Goal: Task Accomplishment & Management: Manage account settings

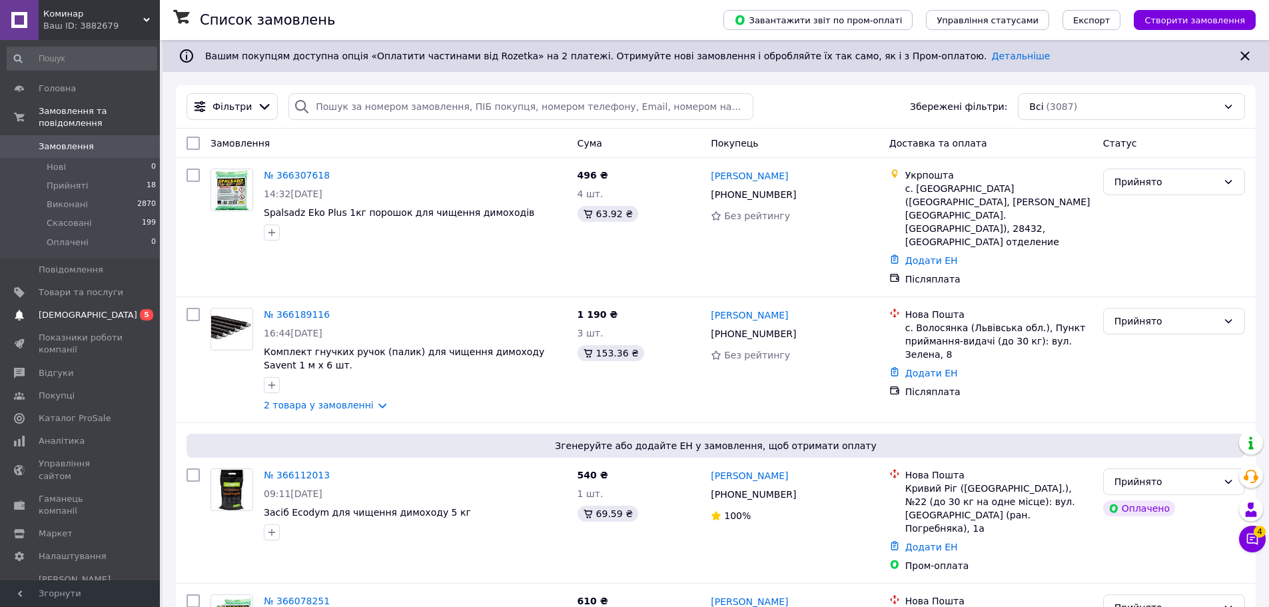
click at [68, 309] on span "[DEMOGRAPHIC_DATA]" at bounding box center [88, 315] width 99 height 12
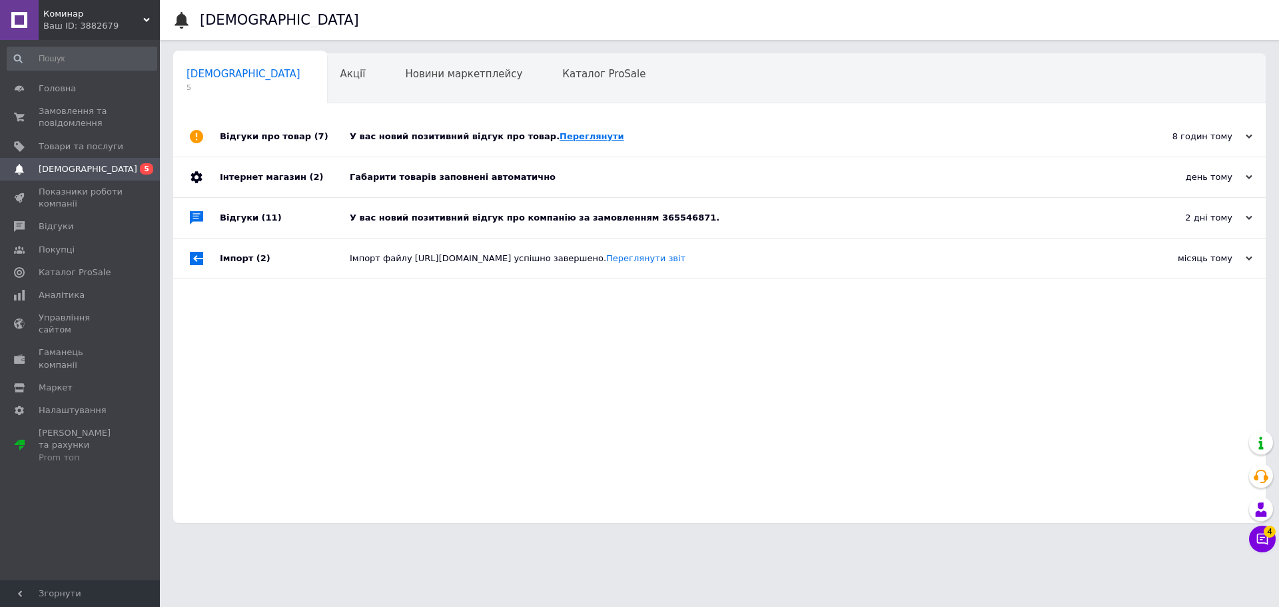
click at [560, 134] on link "Переглянути" at bounding box center [592, 136] width 65 height 10
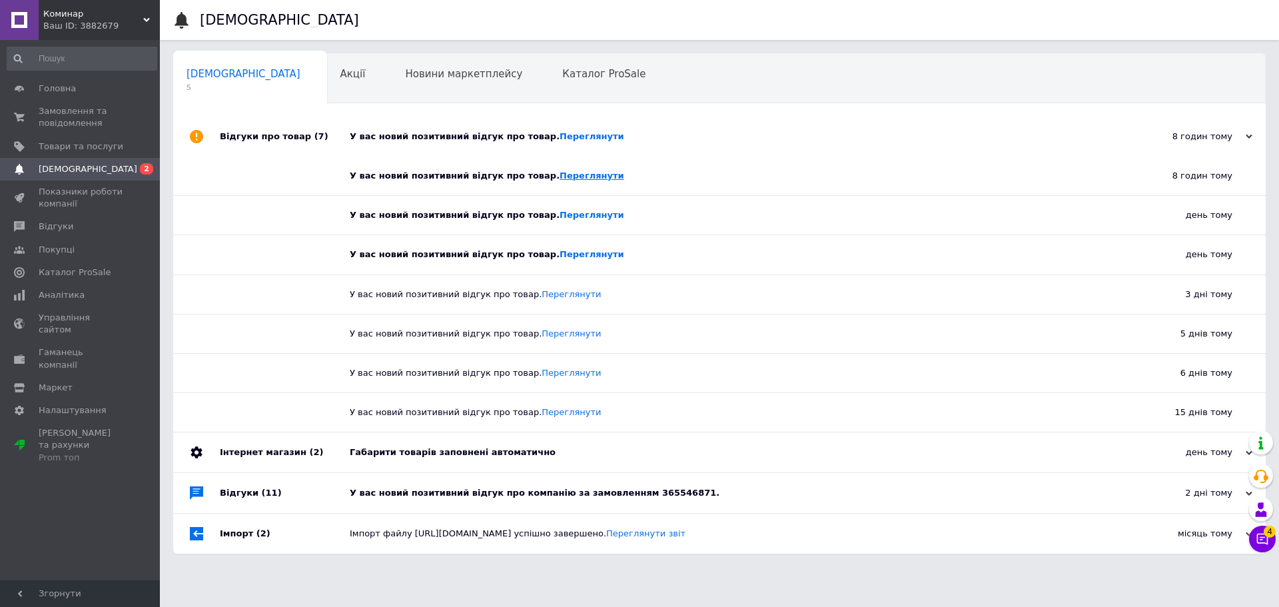
click at [560, 171] on link "Переглянути" at bounding box center [592, 176] width 65 height 10
click at [560, 217] on link "Переглянути" at bounding box center [592, 215] width 65 height 10
click at [567, 259] on link "Переглянути" at bounding box center [592, 254] width 65 height 10
click at [71, 168] on span "[DEMOGRAPHIC_DATA]" at bounding box center [88, 169] width 99 height 12
click at [100, 115] on span "Замовлення та повідомлення" at bounding box center [81, 117] width 85 height 24
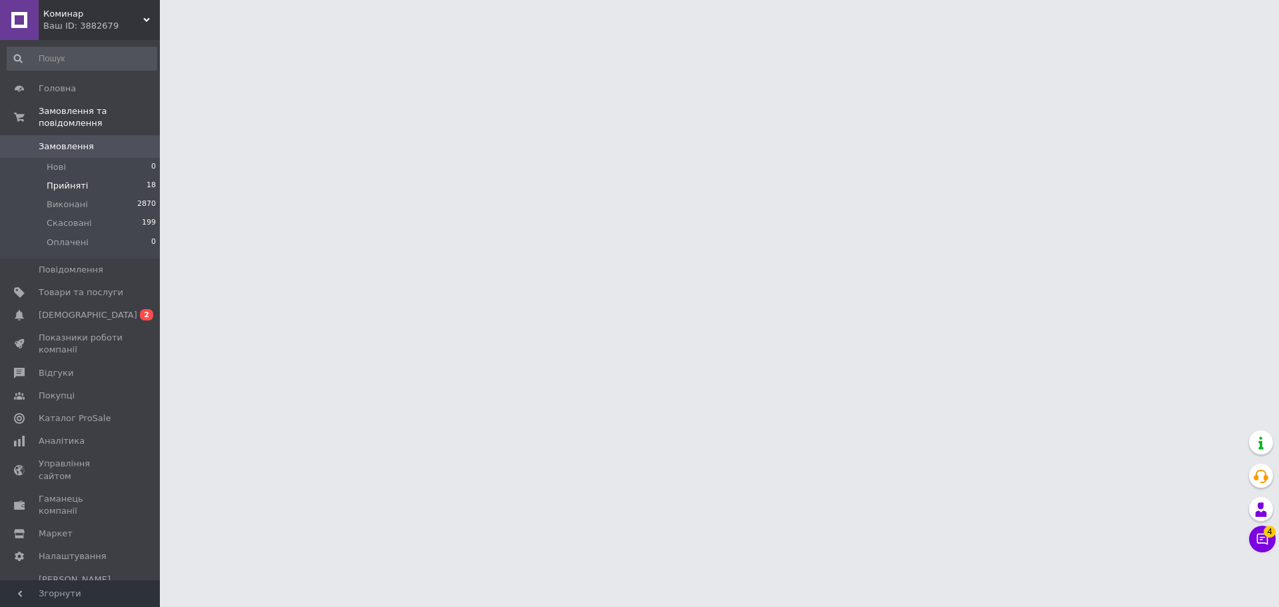
click at [80, 180] on span "Прийняті" at bounding box center [67, 186] width 41 height 12
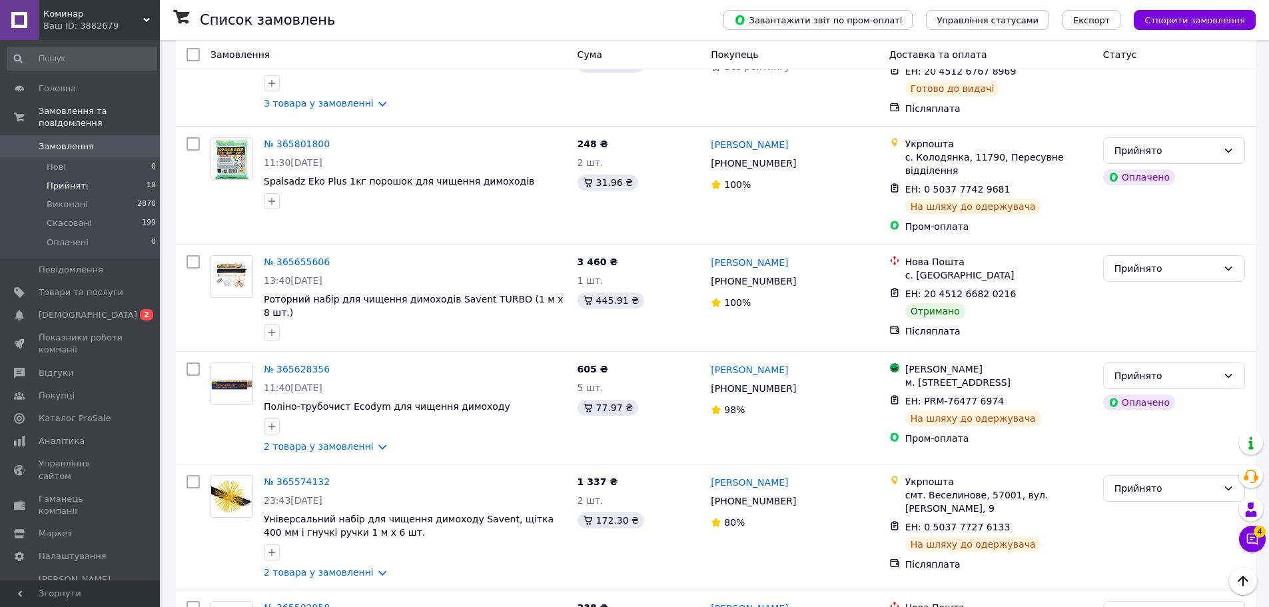
scroll to position [891, 0]
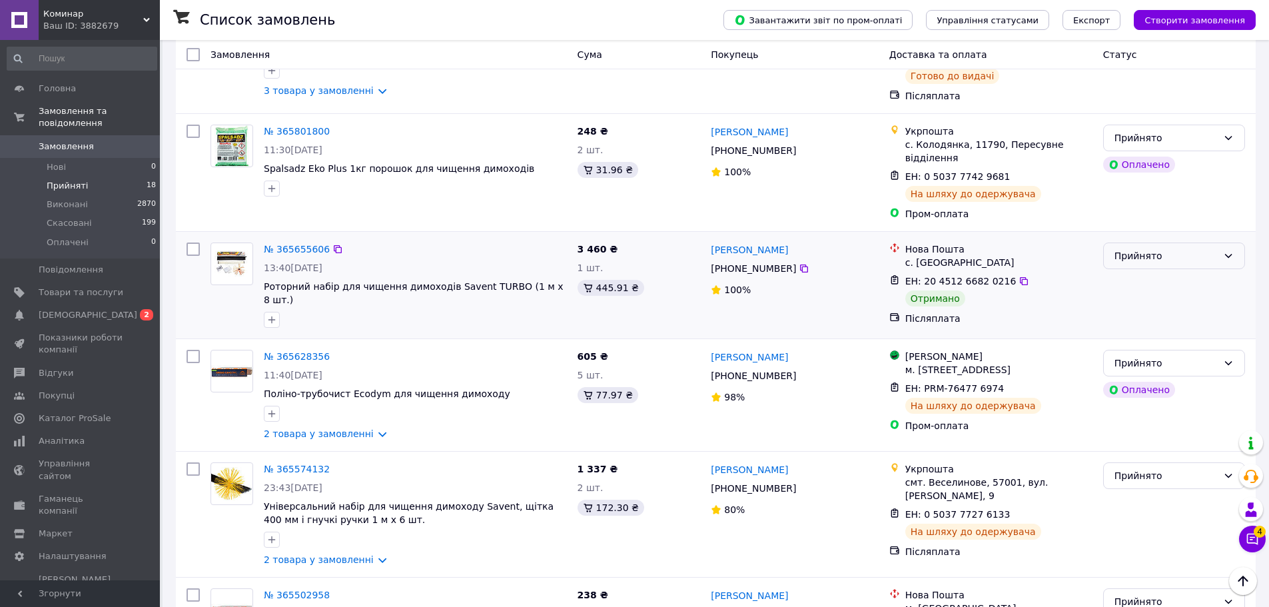
click at [1193, 249] on div "Прийнято" at bounding box center [1166, 256] width 103 height 15
click at [1182, 211] on li "Виконано" at bounding box center [1174, 214] width 141 height 24
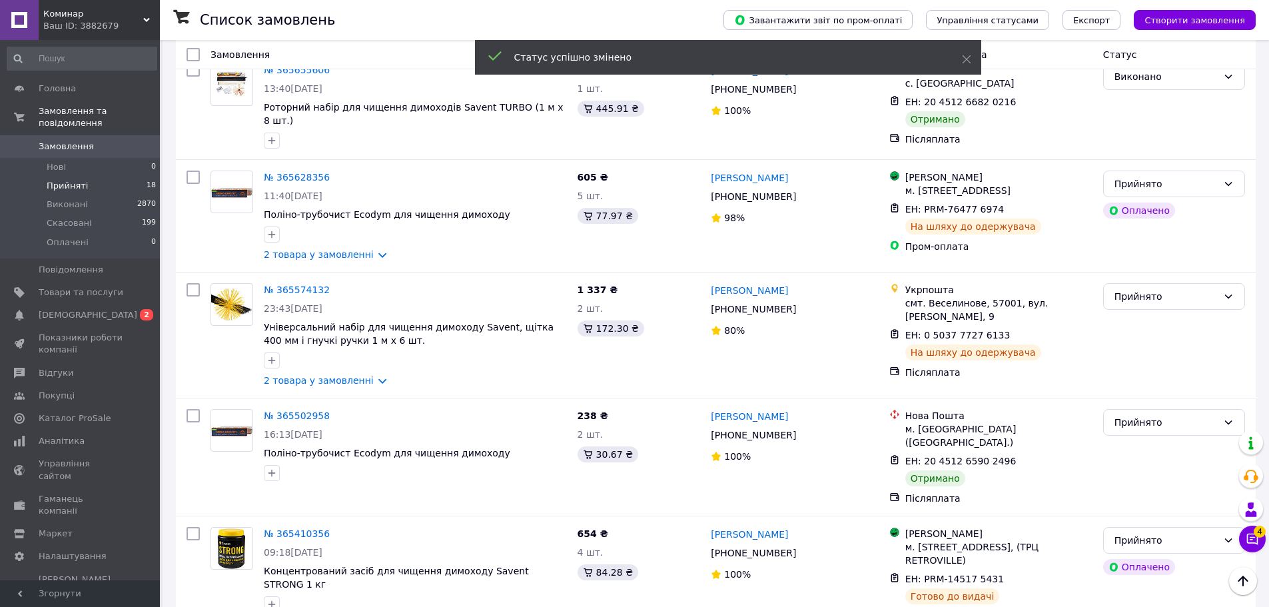
scroll to position [1125, 0]
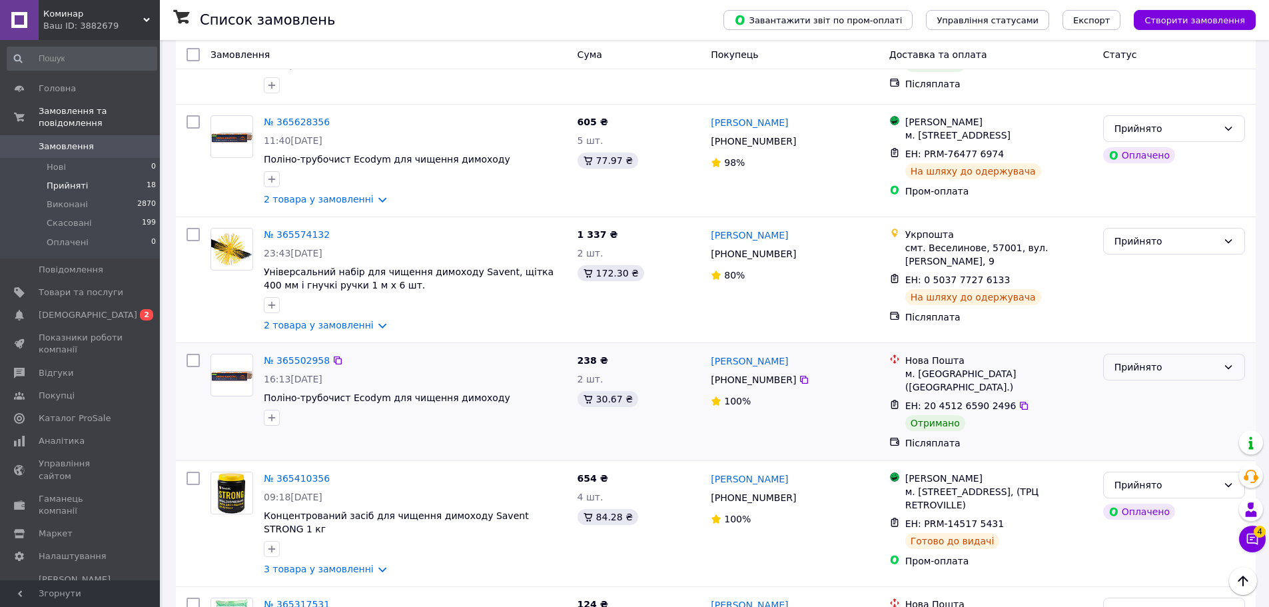
click at [1158, 354] on div "Прийнято" at bounding box center [1174, 367] width 142 height 27
click at [1155, 326] on li "Виконано" at bounding box center [1174, 328] width 141 height 24
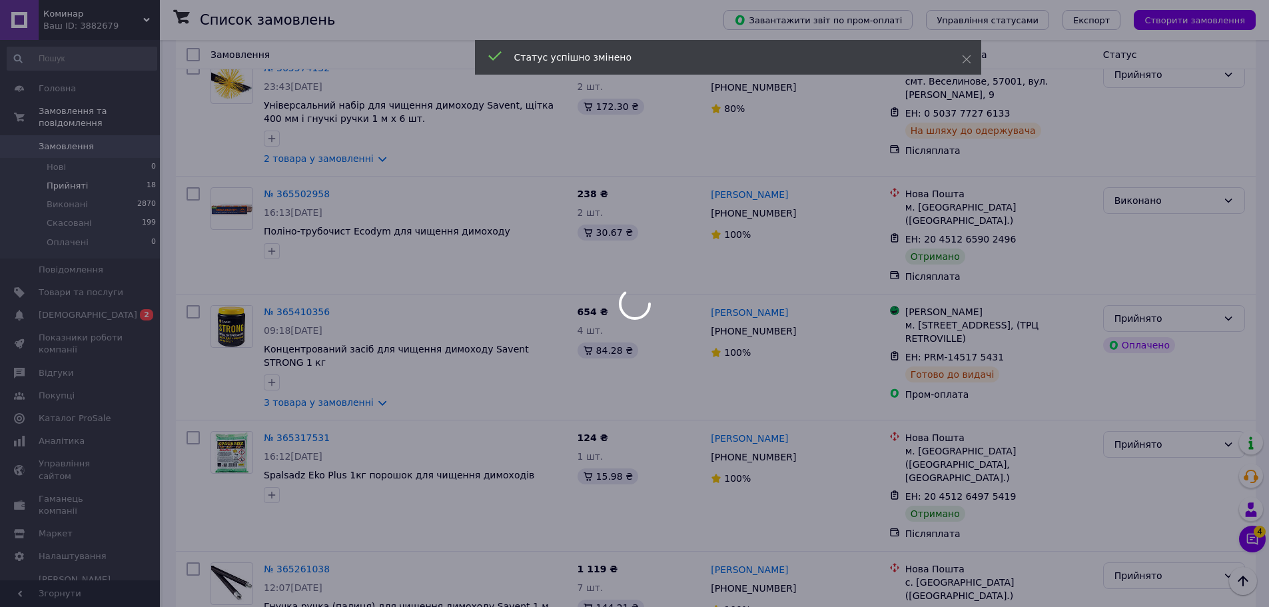
scroll to position [1307, 0]
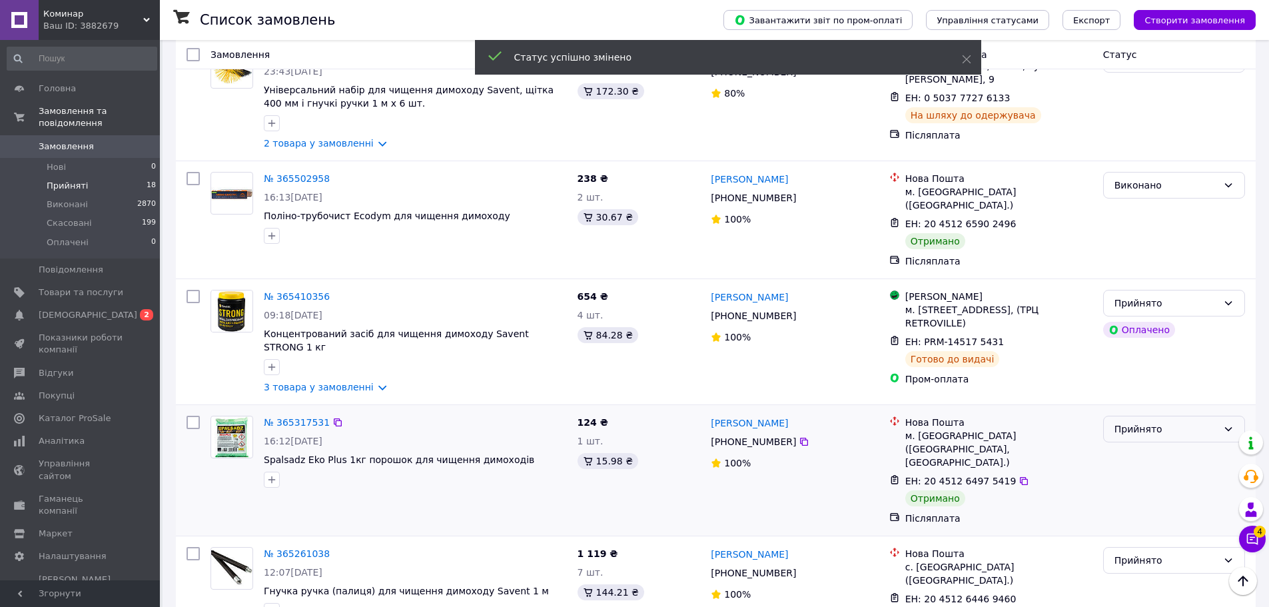
click at [1187, 422] on div "Прийнято" at bounding box center [1166, 429] width 103 height 15
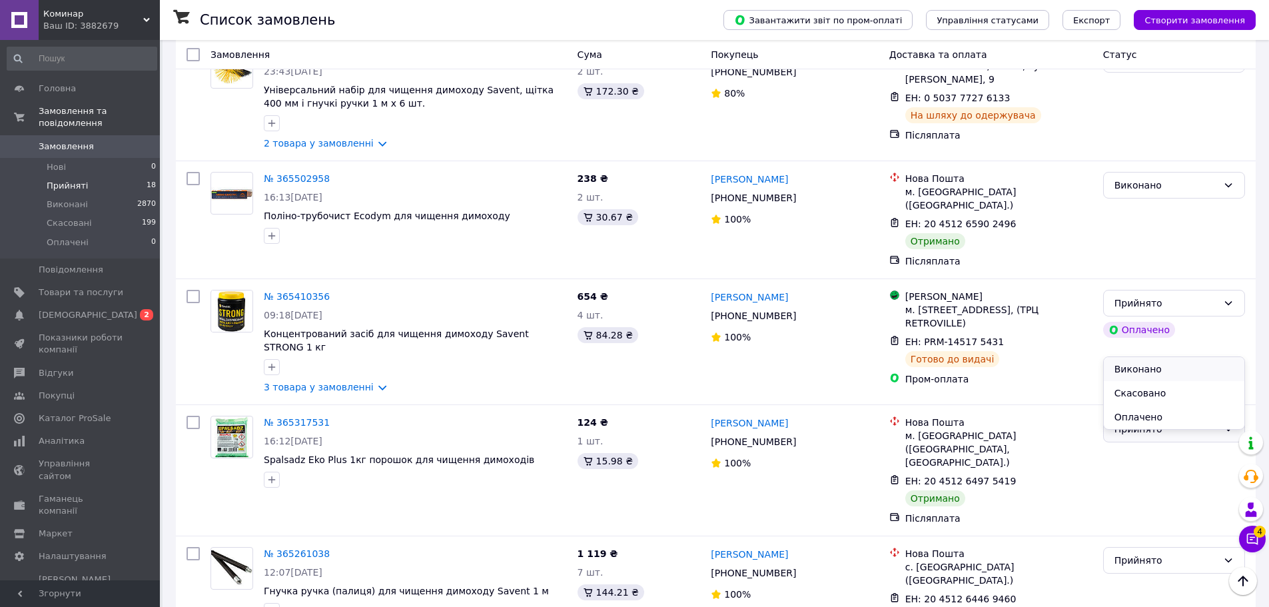
click at [1177, 366] on li "Виконано" at bounding box center [1174, 369] width 141 height 24
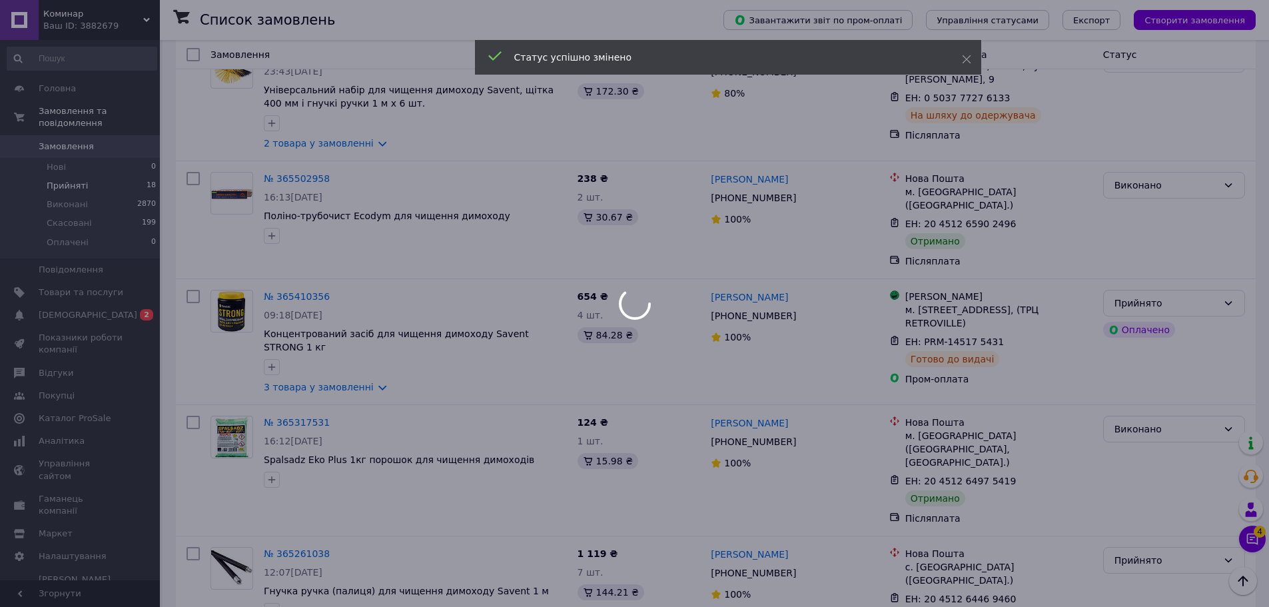
click at [1177, 465] on div at bounding box center [634, 303] width 1269 height 607
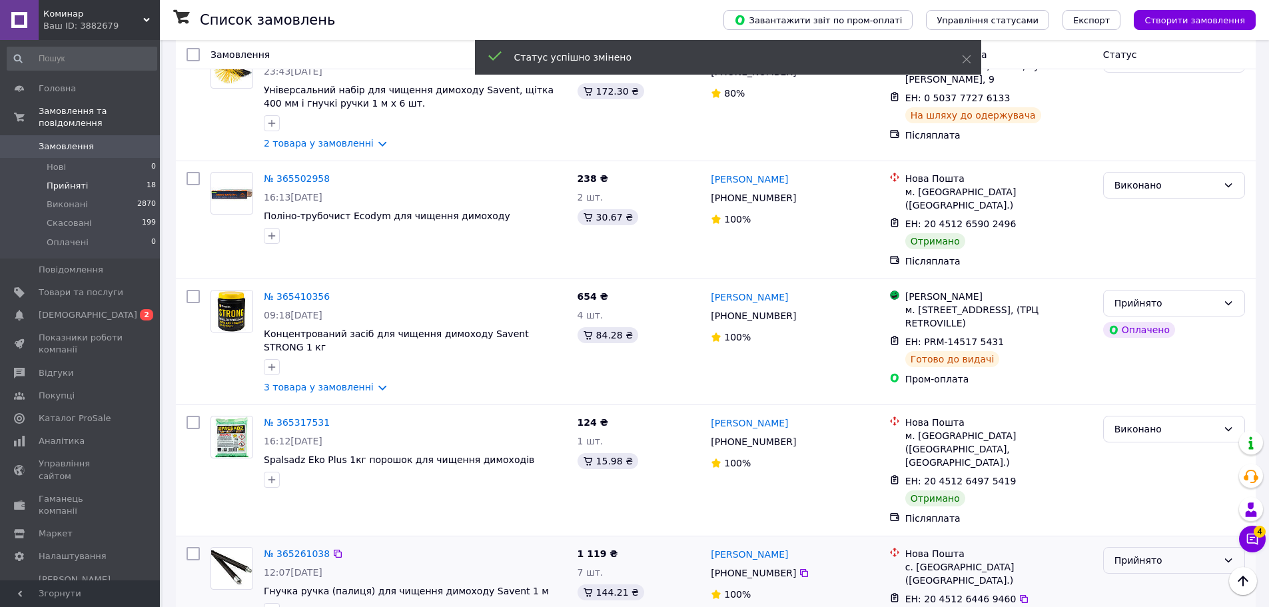
click at [1183, 553] on div "Прийнято" at bounding box center [1166, 560] width 103 height 15
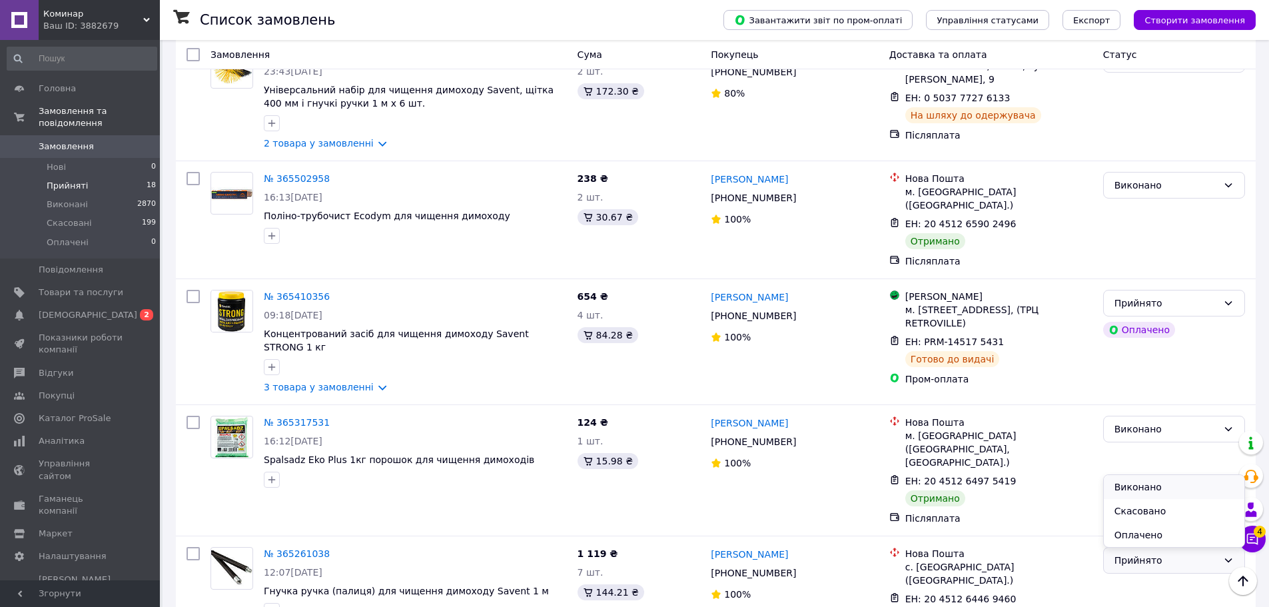
click at [1180, 480] on li "Виконано" at bounding box center [1174, 487] width 141 height 24
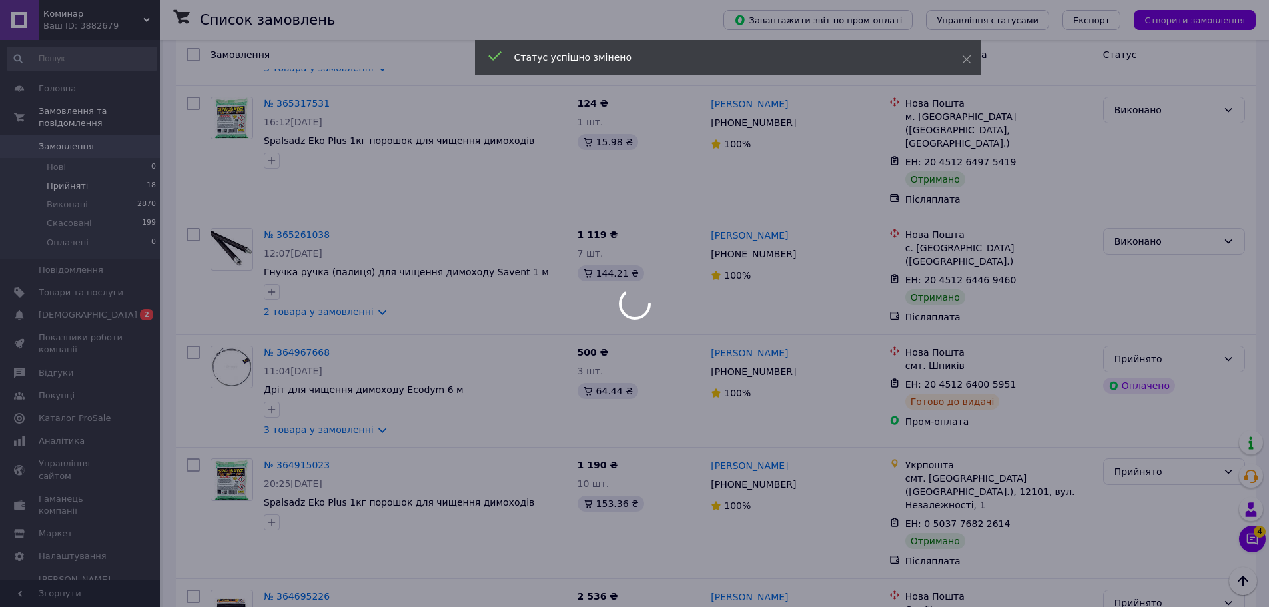
scroll to position [1671, 0]
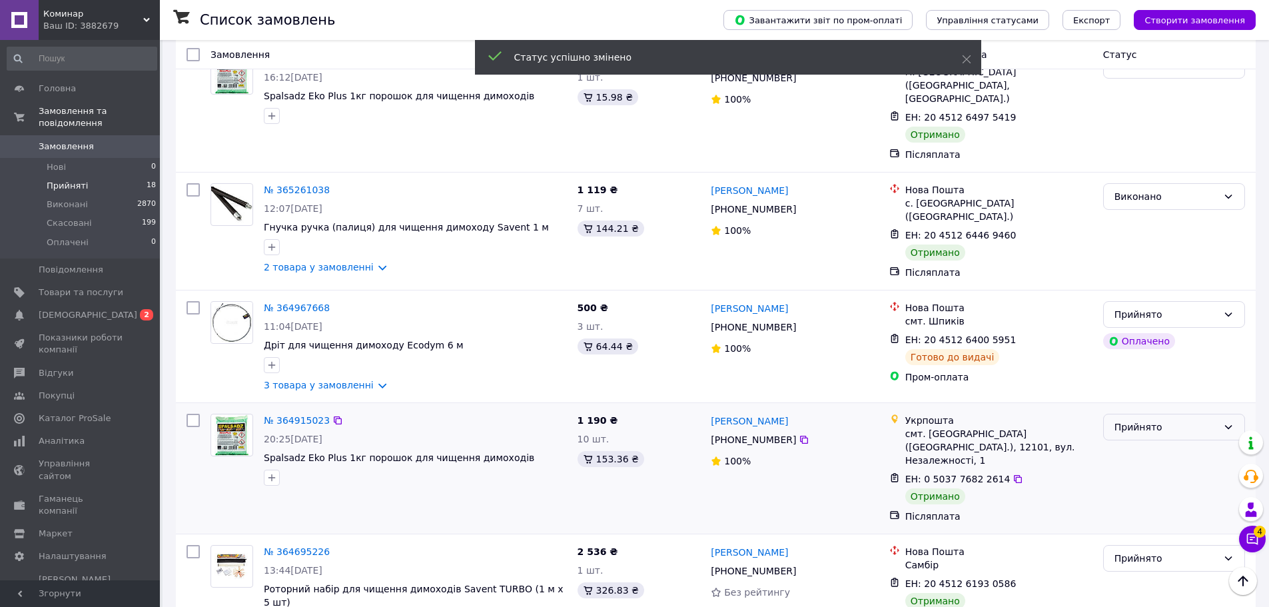
click at [1191, 414] on div "Прийнято" at bounding box center [1174, 427] width 142 height 27
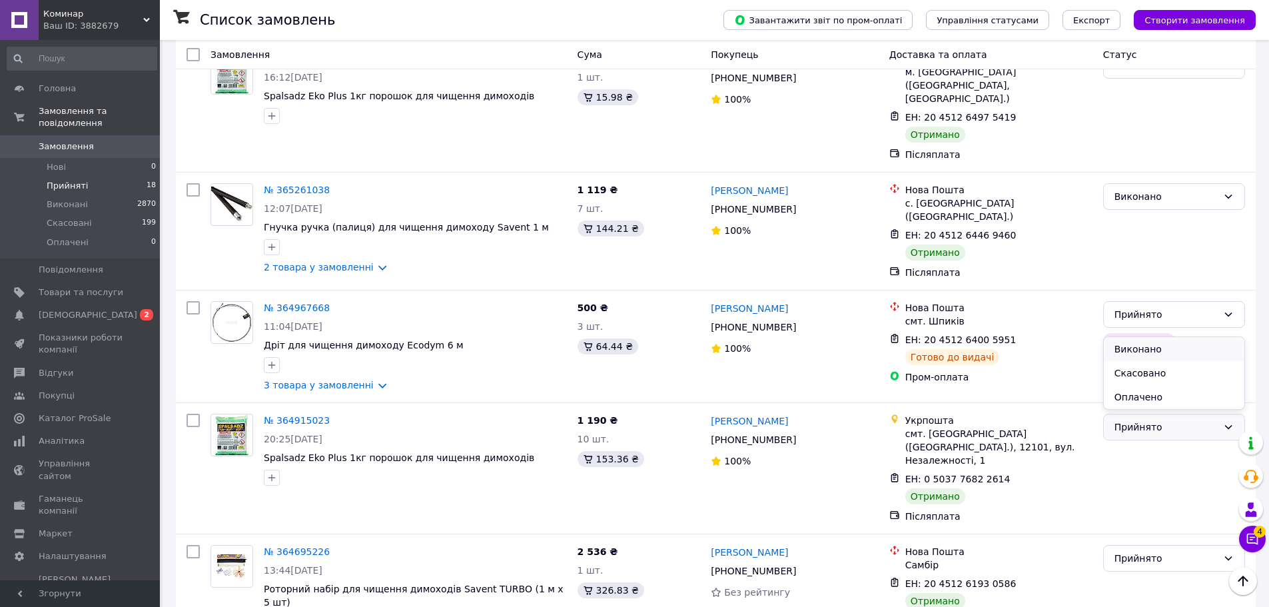
click at [1188, 345] on li "Виконано" at bounding box center [1174, 349] width 141 height 24
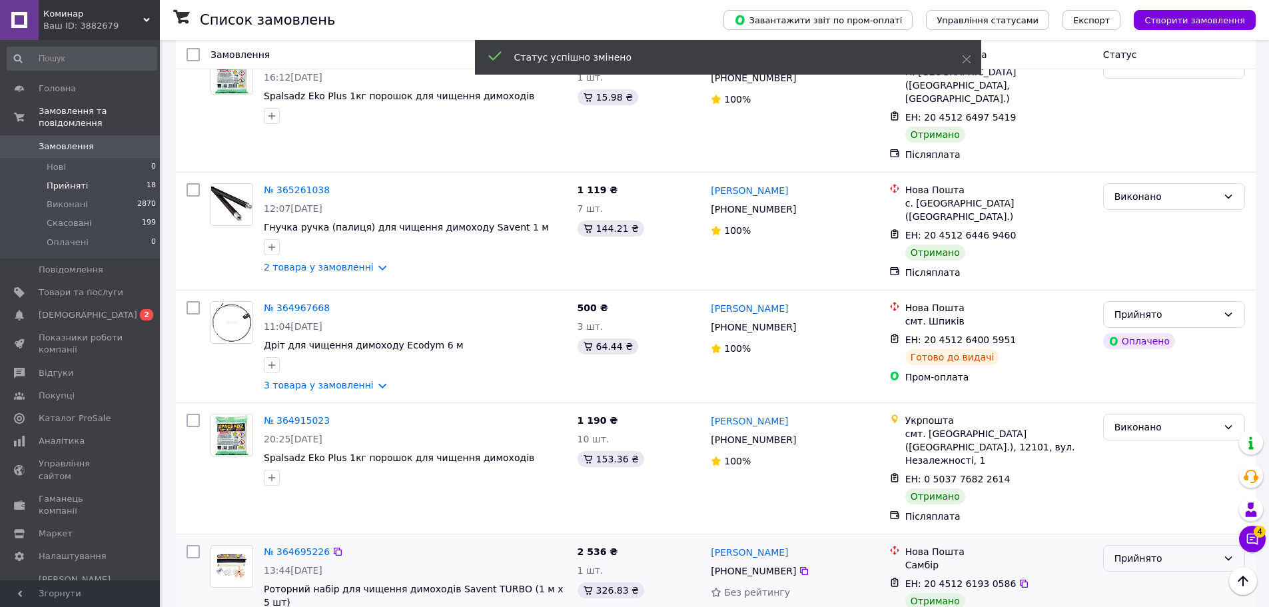
click at [1211, 551] on div "Прийнято" at bounding box center [1166, 558] width 103 height 15
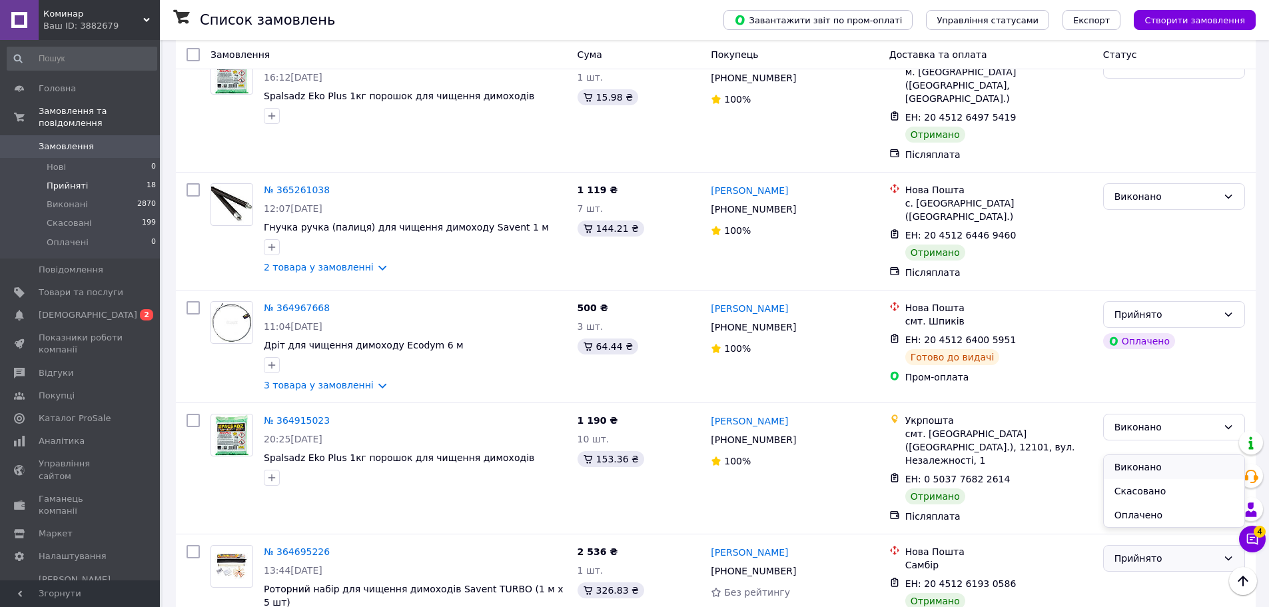
click at [1202, 464] on li "Виконано" at bounding box center [1174, 467] width 141 height 24
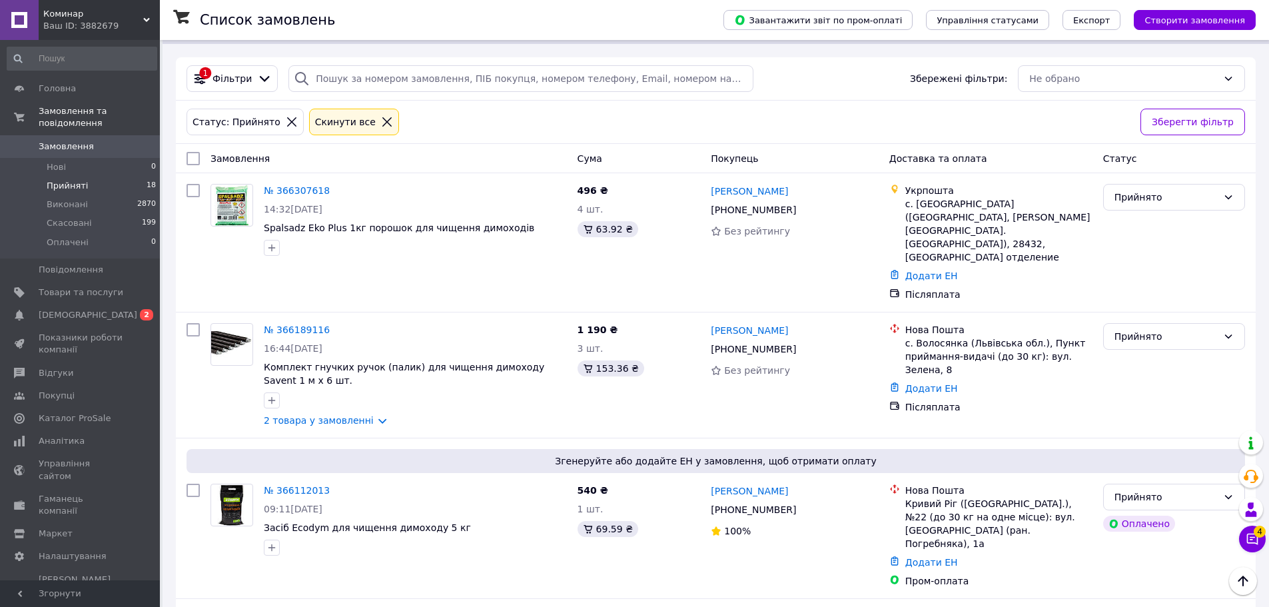
scroll to position [0, 0]
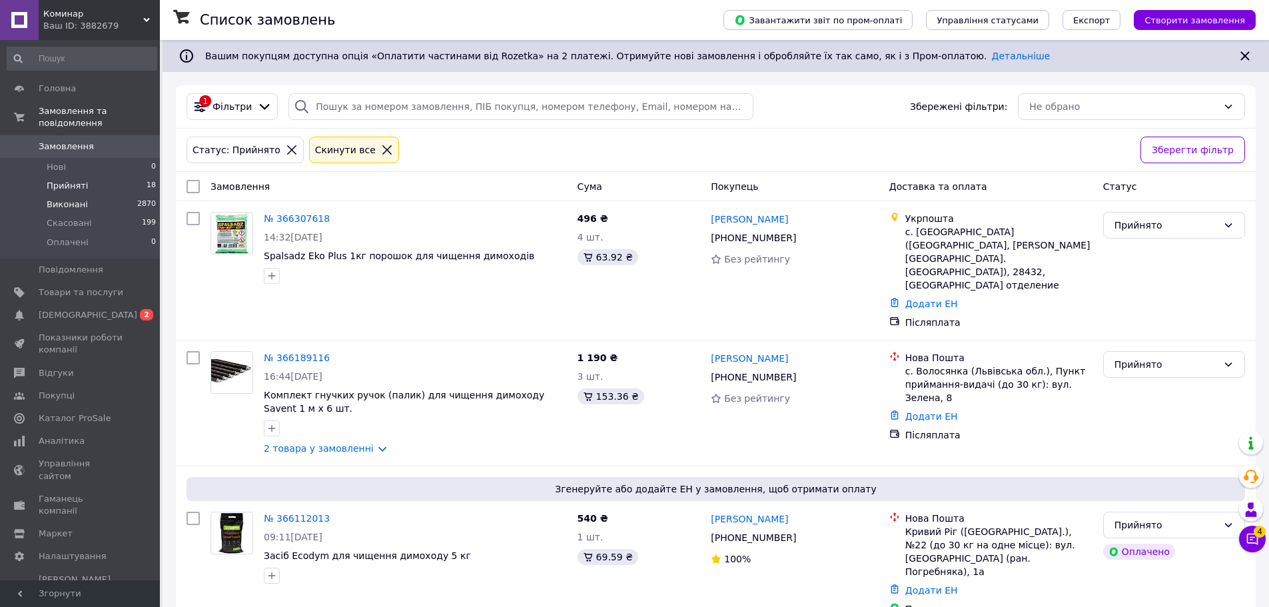
click at [84, 195] on li "Виконані 2870" at bounding box center [82, 204] width 164 height 19
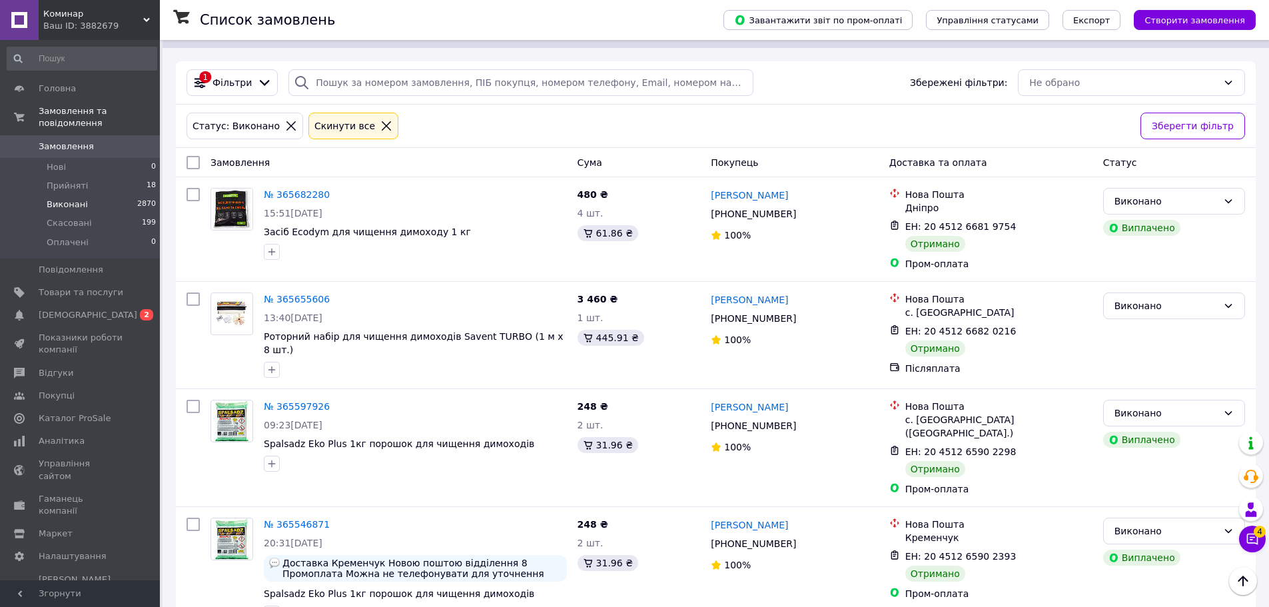
scroll to position [61, 0]
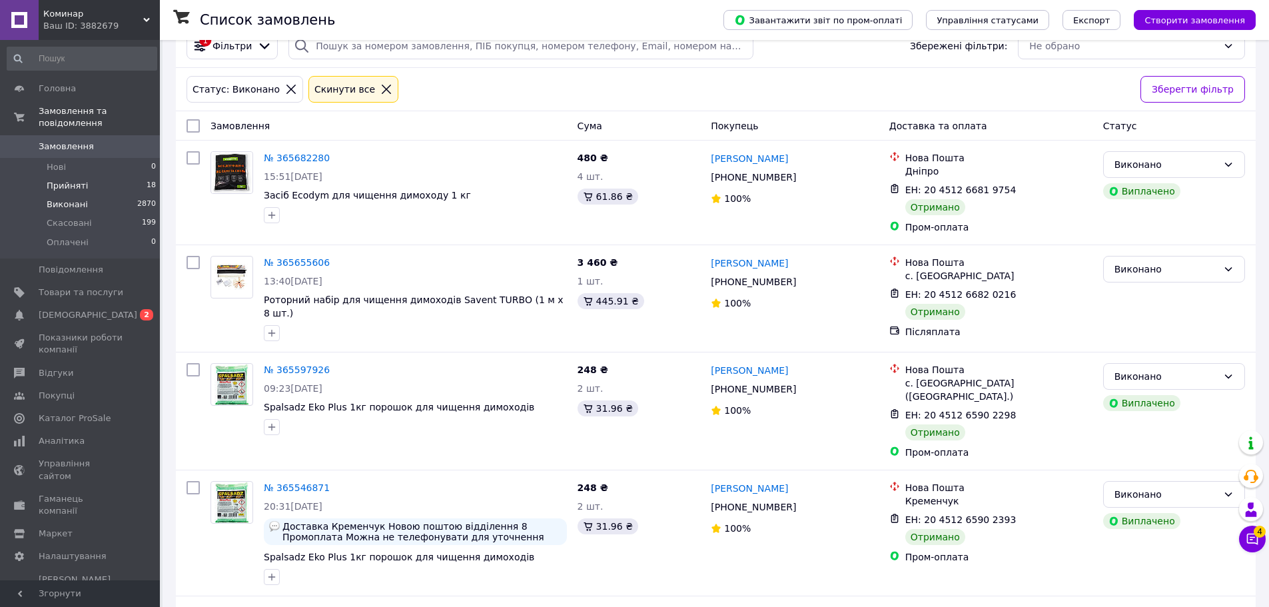
click at [94, 177] on li "Прийняті 18" at bounding box center [82, 186] width 164 height 19
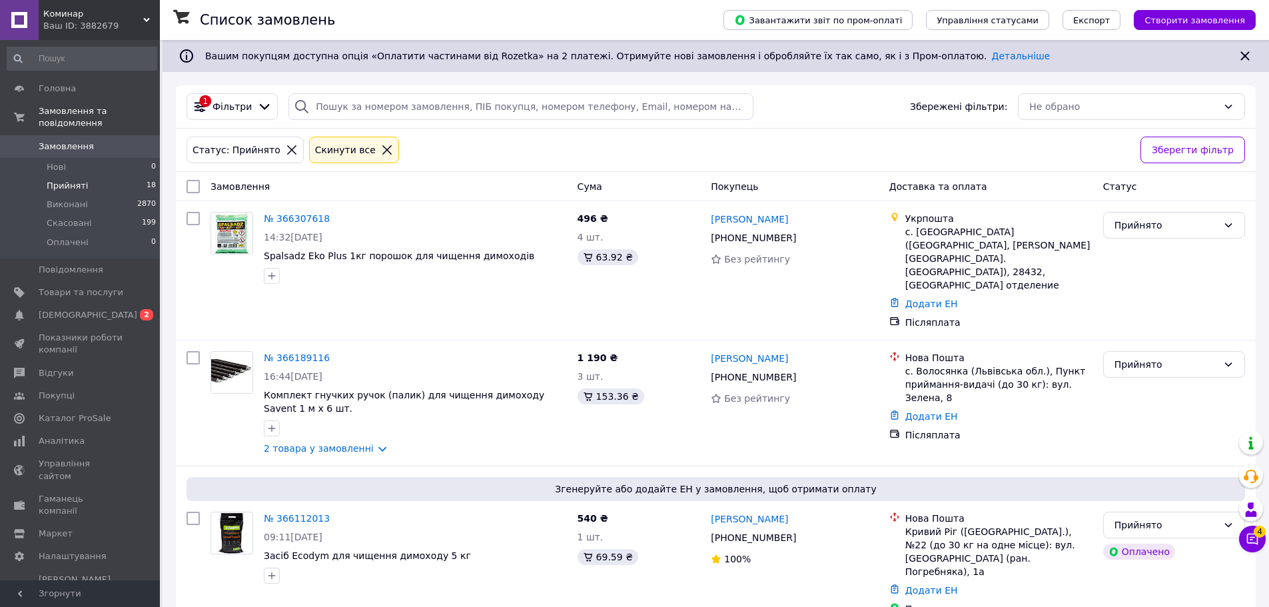
click at [381, 151] on icon at bounding box center [387, 150] width 12 height 12
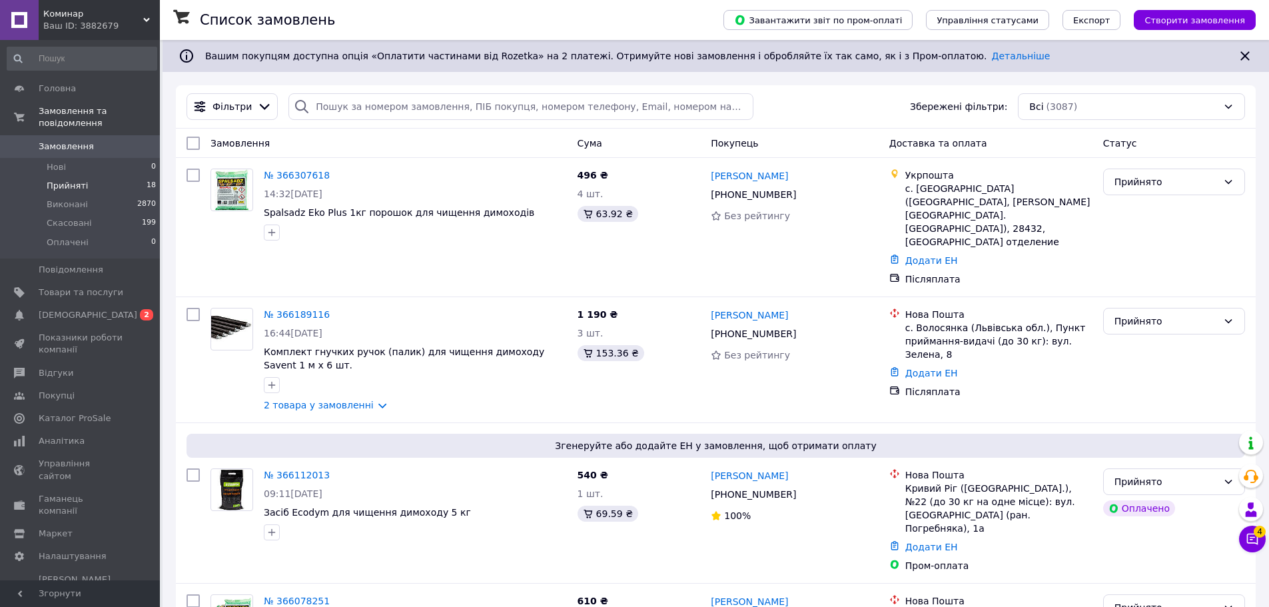
click at [101, 195] on li "Виконані 2870" at bounding box center [82, 204] width 164 height 19
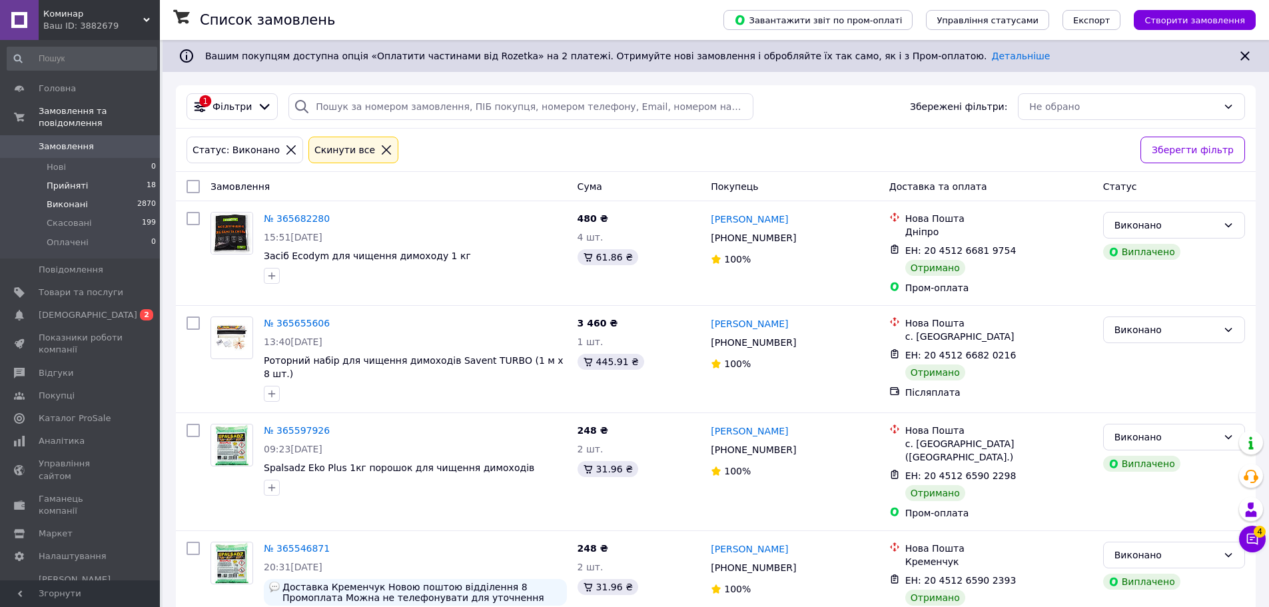
click at [57, 180] on span "Прийняті" at bounding box center [67, 186] width 41 height 12
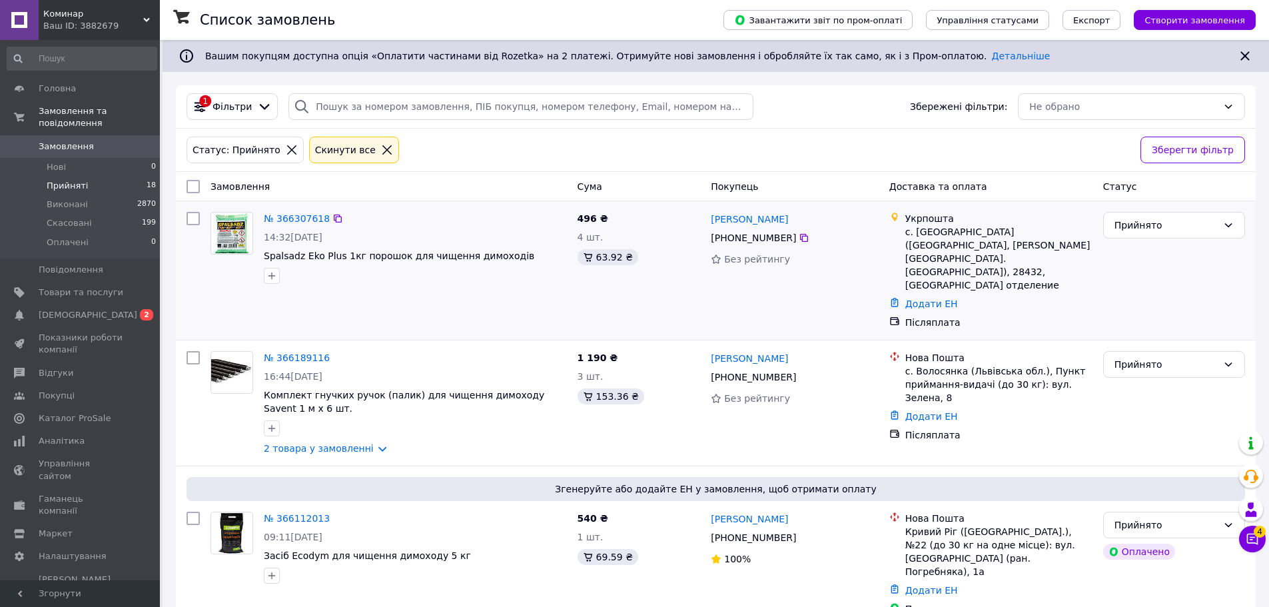
click at [239, 241] on img at bounding box center [232, 233] width 34 height 41
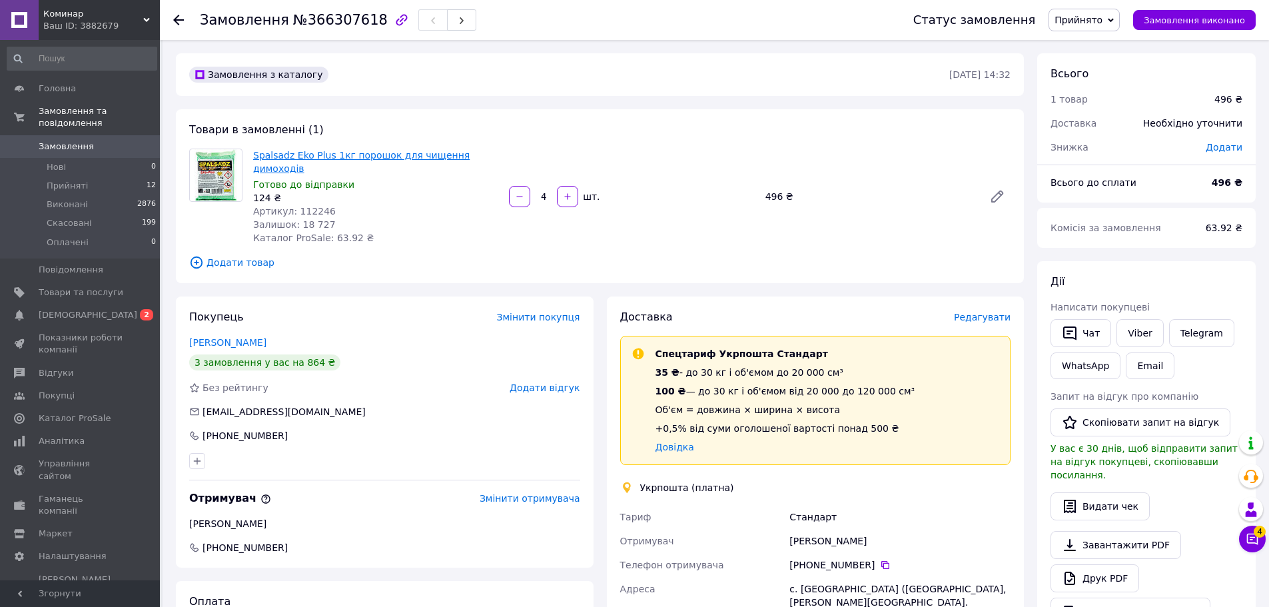
click at [270, 157] on link "Spalsadz Eko Plus 1кг порошок для чищення димоходів" at bounding box center [361, 162] width 217 height 24
